Goal: Task Accomplishment & Management: Manage account settings

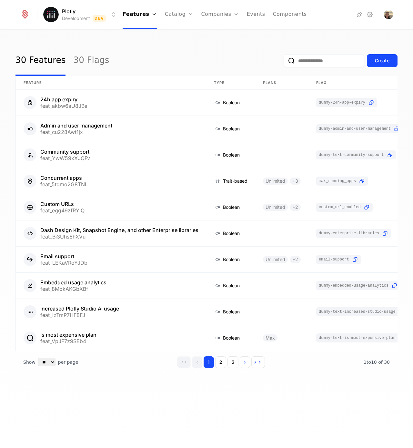
click at [76, 15] on html "Plotly Development Dev Features Features Flags Catalog Plans Add Ons Credits Co…" at bounding box center [206, 224] width 413 height 448
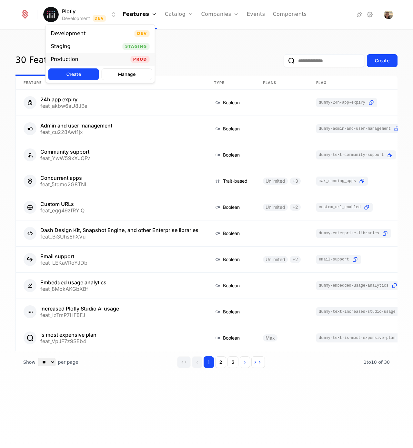
click at [67, 56] on div "Production" at bounding box center [67, 59] width 33 height 6
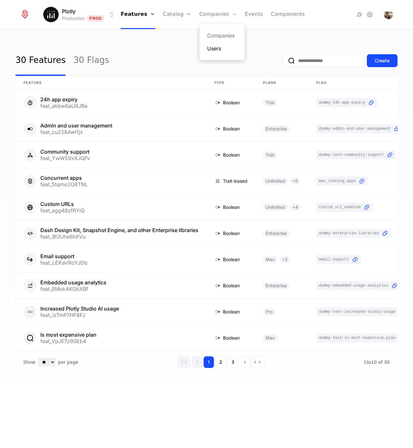
click at [215, 45] on link "Users" at bounding box center [222, 49] width 30 height 8
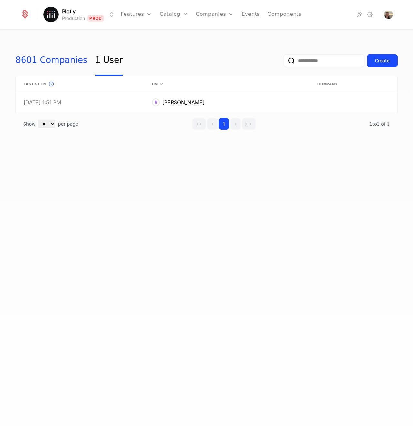
click at [41, 58] on link "8601 Companies" at bounding box center [51, 61] width 72 height 30
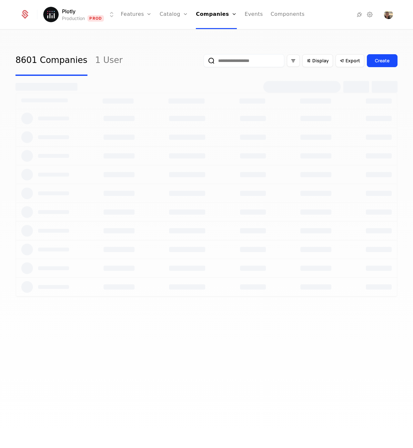
click at [224, 64] on input "email" at bounding box center [244, 60] width 81 height 13
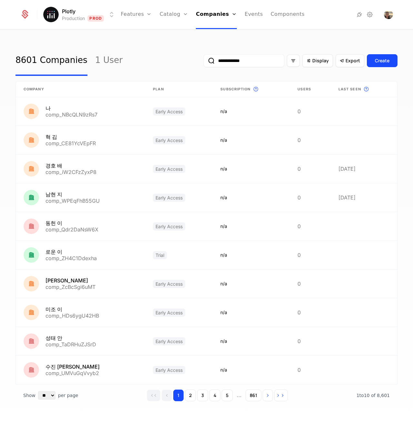
type input "**********"
click at [204, 62] on button "submit" at bounding box center [204, 62] width 0 height 0
click at [251, 61] on input "email" at bounding box center [244, 60] width 81 height 13
type input "**********"
click at [204, 62] on button "submit" at bounding box center [204, 62] width 0 height 0
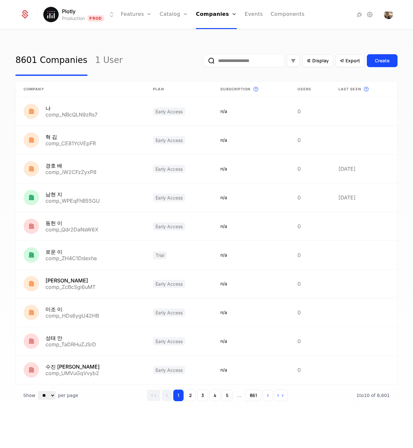
click at [281, 60] on input "email" at bounding box center [244, 60] width 81 height 13
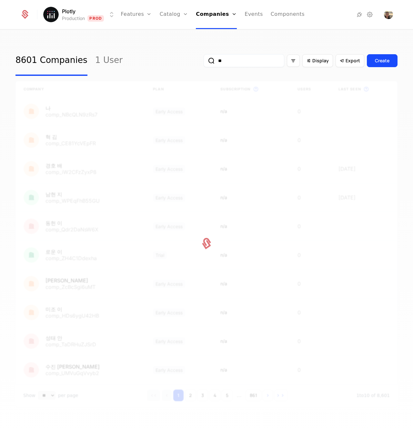
type input "*"
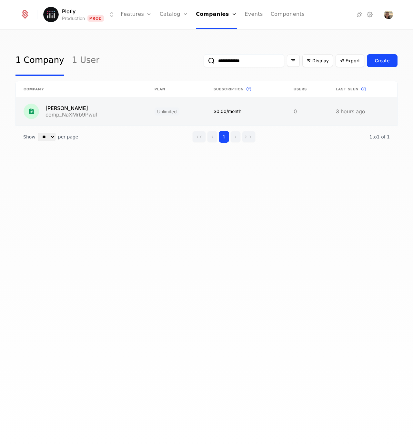
type input "**********"
click at [71, 110] on link at bounding box center [81, 111] width 131 height 28
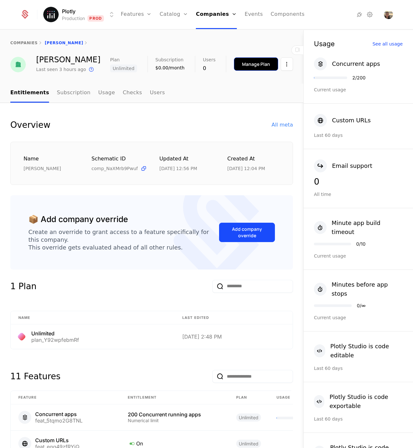
click at [242, 65] on div "Manage Plan" at bounding box center [256, 64] width 28 height 6
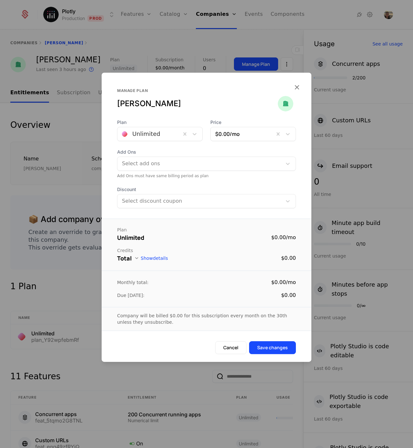
click at [156, 137] on div "Unlimited" at bounding box center [146, 134] width 28 height 6
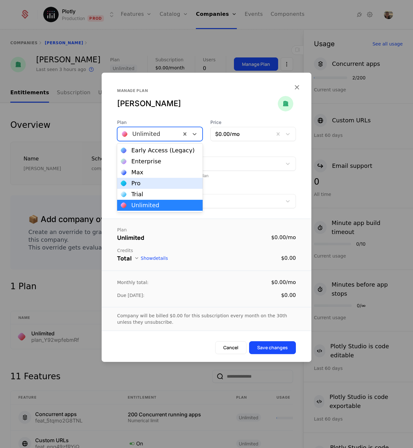
click at [141, 185] on div "Pro" at bounding box center [160, 183] width 78 height 6
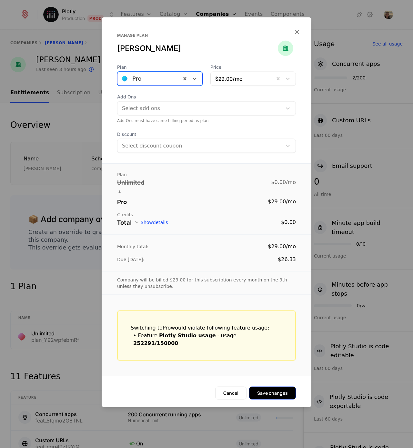
click at [280, 387] on button "Save changes" at bounding box center [272, 393] width 47 height 13
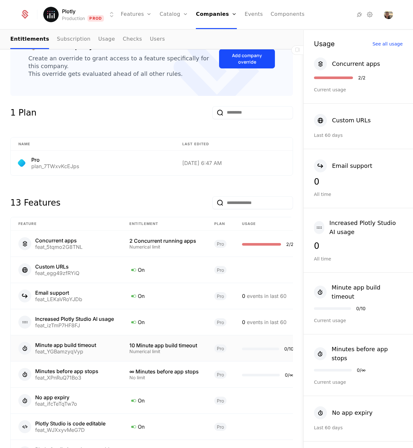
scroll to position [280, 0]
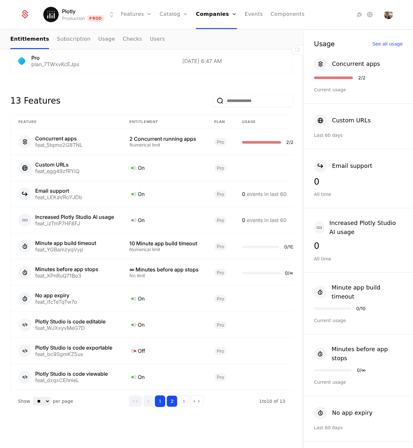
click at [170, 401] on button "2" at bounding box center [172, 401] width 11 height 12
